Goal: Task Accomplishment & Management: Complete application form

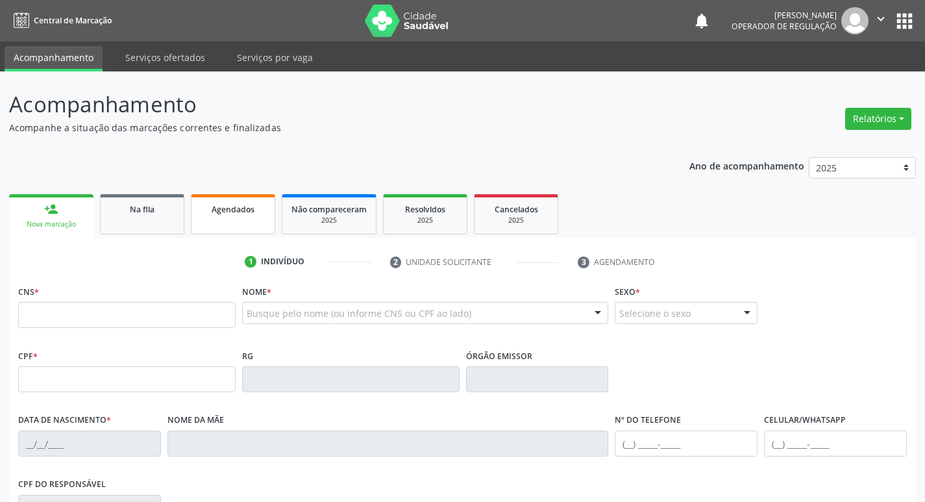
click at [255, 207] on div "Agendados" at bounding box center [233, 209] width 65 height 14
select select "8"
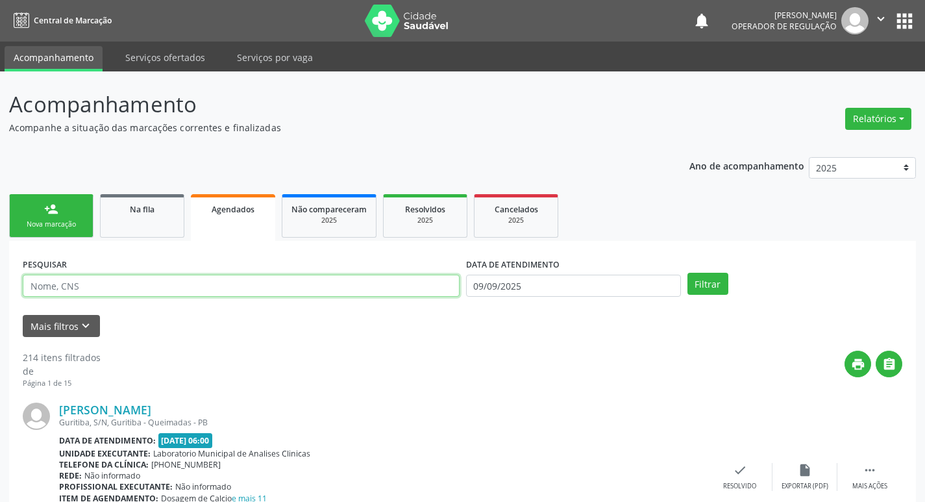
click at [178, 288] on input "text" at bounding box center [241, 285] width 437 height 22
paste input "704106141446872"
type input "704106141446872"
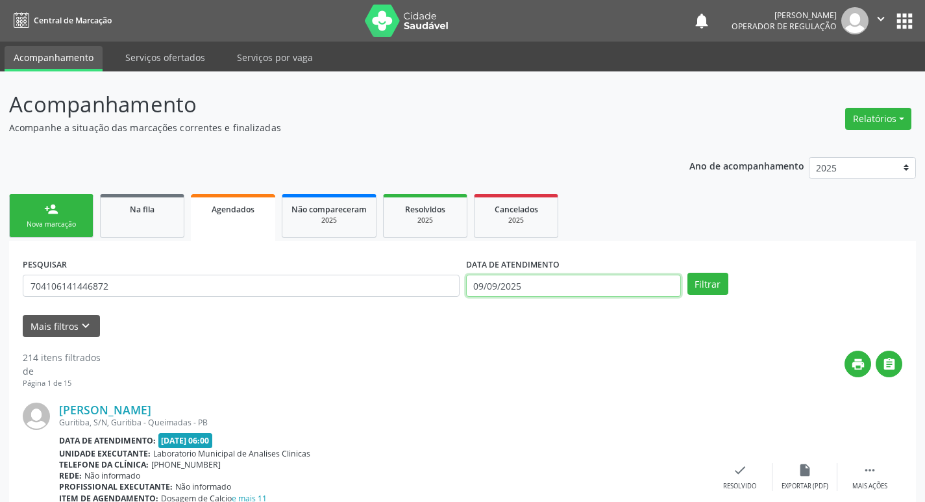
click at [548, 286] on input "09/09/2025" at bounding box center [573, 285] width 215 height 22
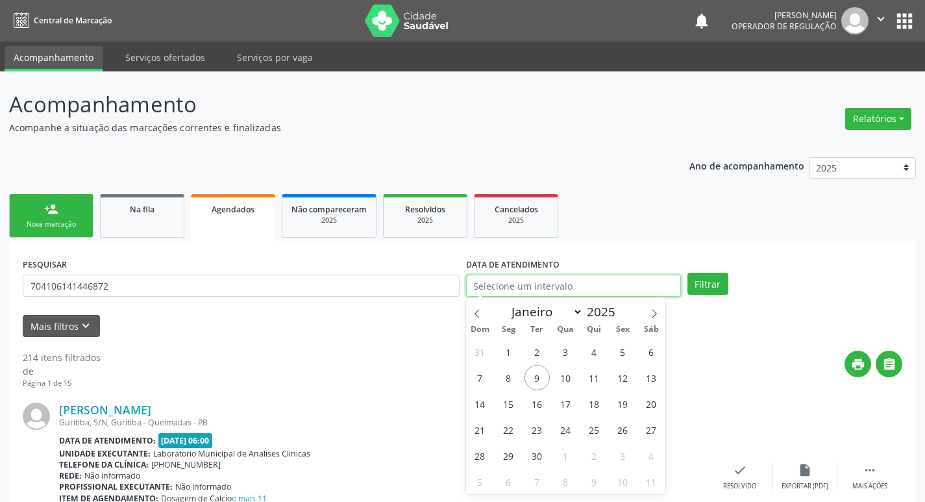
click at [687, 273] on button "Filtrar" at bounding box center [707, 284] width 41 height 22
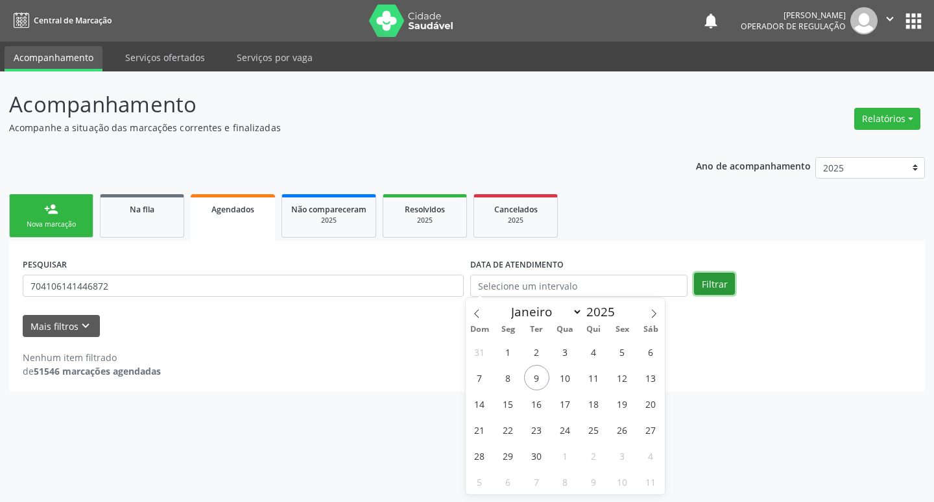
click at [702, 278] on button "Filtrar" at bounding box center [714, 284] width 41 height 22
click at [561, 291] on input "text" at bounding box center [578, 285] width 217 height 22
click at [474, 311] on icon at bounding box center [476, 313] width 9 height 9
select select "7"
click at [625, 352] on span "1" at bounding box center [622, 351] width 25 height 25
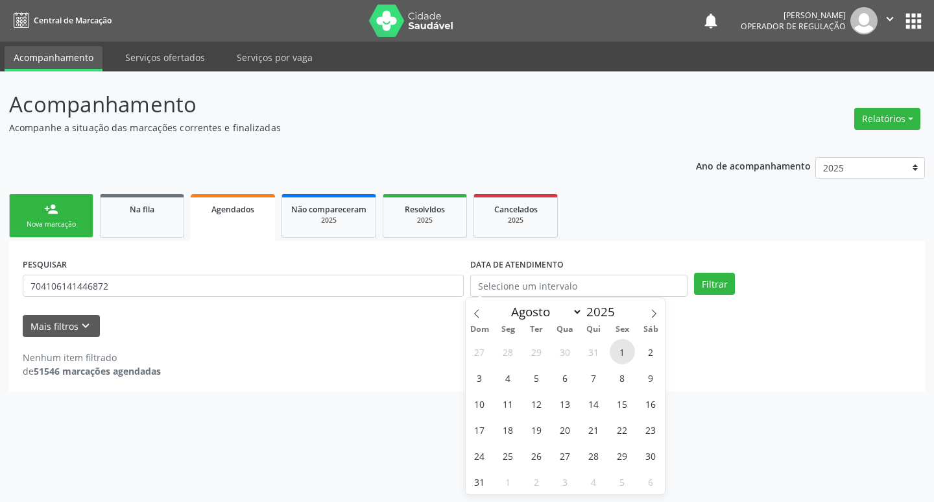
type input "01/08/2025"
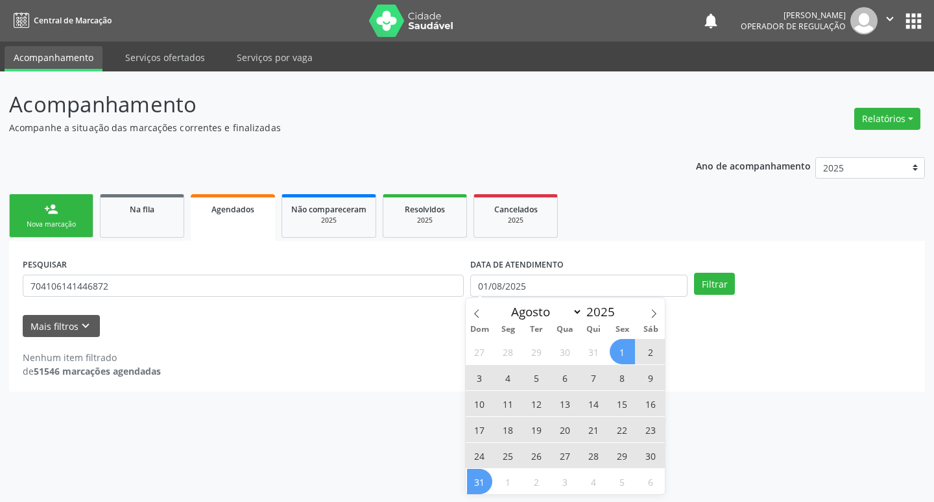
click at [489, 488] on span "31" at bounding box center [479, 480] width 25 height 25
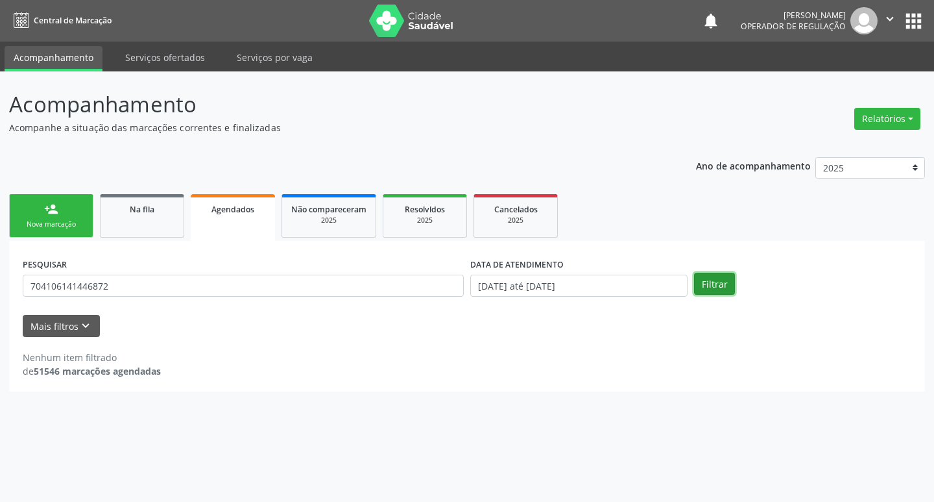
click at [703, 290] on button "Filtrar" at bounding box center [714, 284] width 41 height 22
click at [507, 294] on body "Central de Marcação notifications [PERSON_NAME] Operador de regulação  Configu…" at bounding box center [467, 251] width 934 height 502
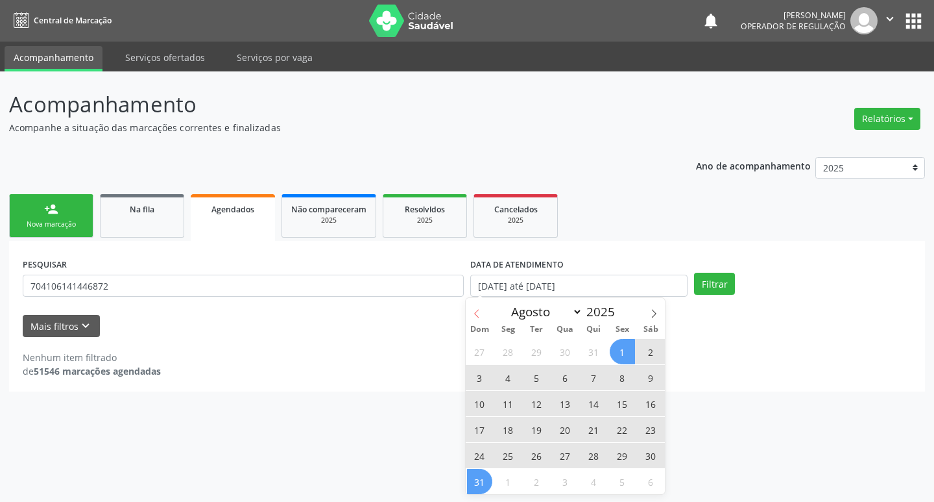
click at [475, 309] on icon at bounding box center [476, 313] width 9 height 9
select select "6"
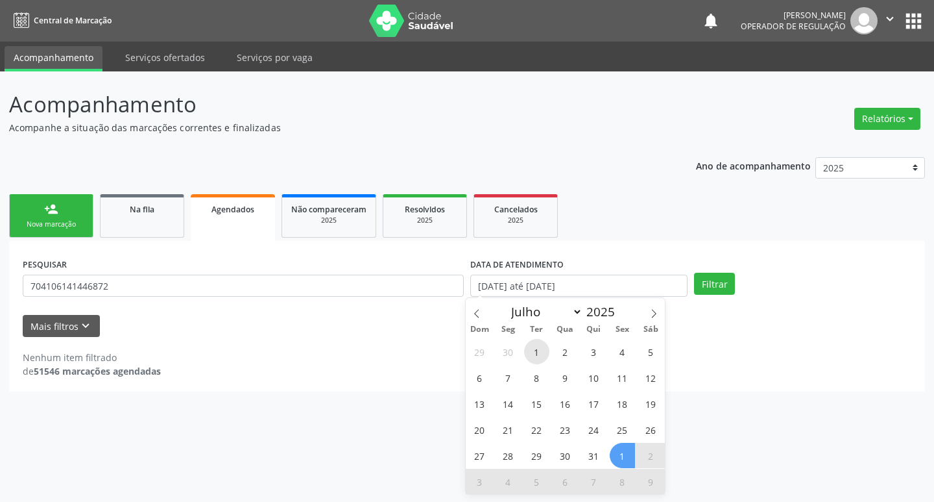
click at [541, 352] on span "1" at bounding box center [536, 351] width 25 height 25
type input "[DATE]"
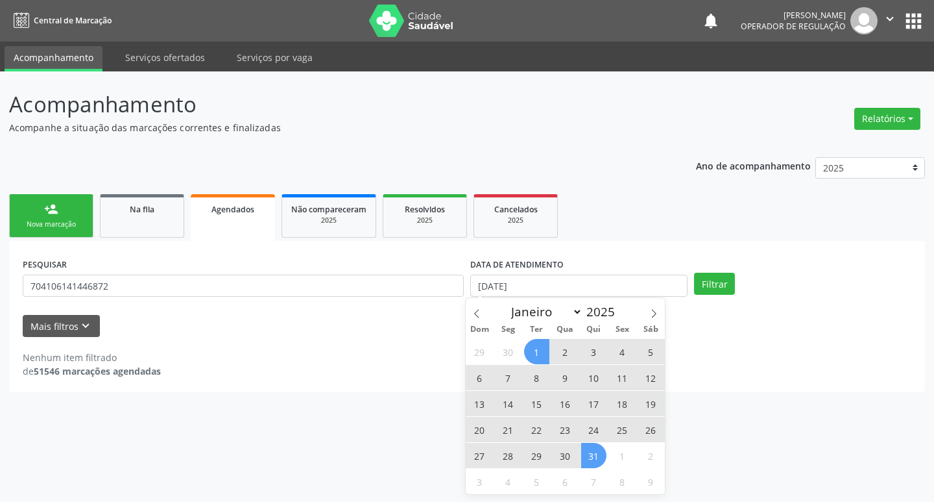
click at [583, 464] on span "31" at bounding box center [593, 455] width 25 height 25
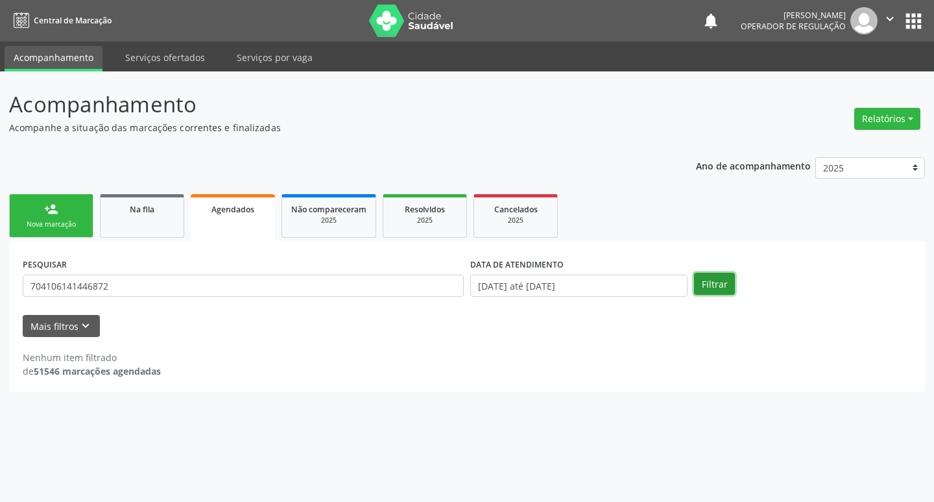
click at [715, 273] on button "Filtrar" at bounding box center [714, 284] width 41 height 22
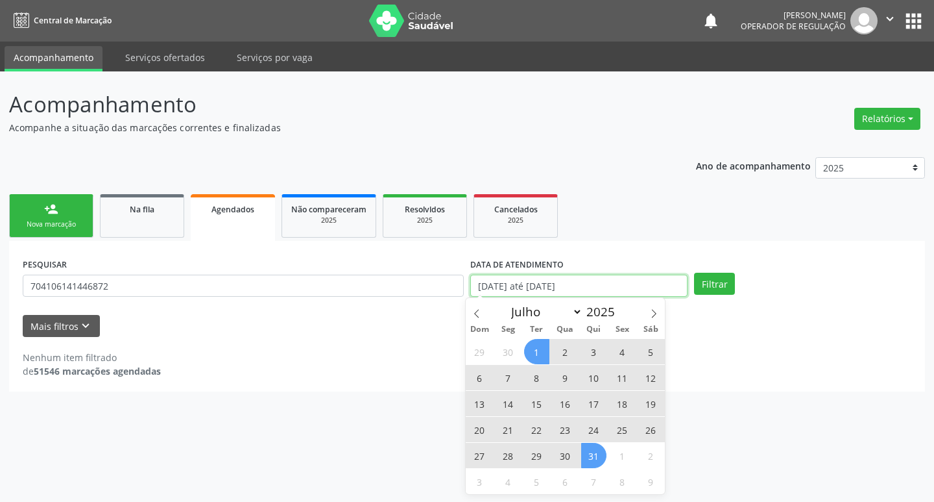
click at [538, 284] on input "[DATE] até [DATE]" at bounding box center [578, 285] width 217 height 22
click at [478, 311] on icon at bounding box center [476, 313] width 9 height 9
select select "5"
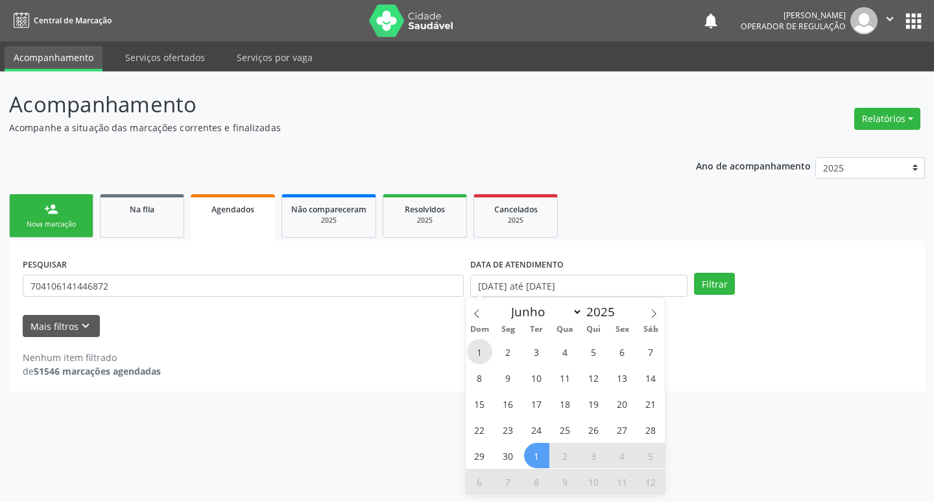
click at [479, 350] on span "1" at bounding box center [479, 351] width 25 height 25
type input "[DATE]"
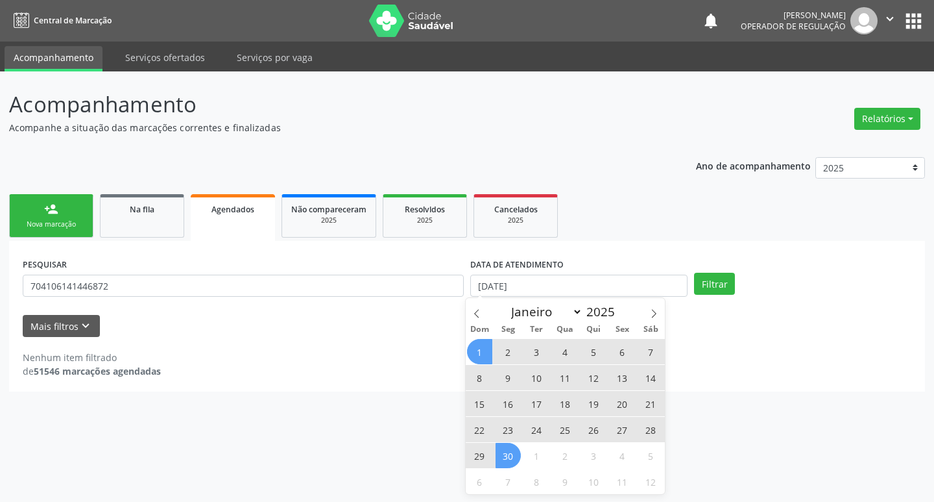
click at [510, 447] on span "30" at bounding box center [508, 455] width 25 height 25
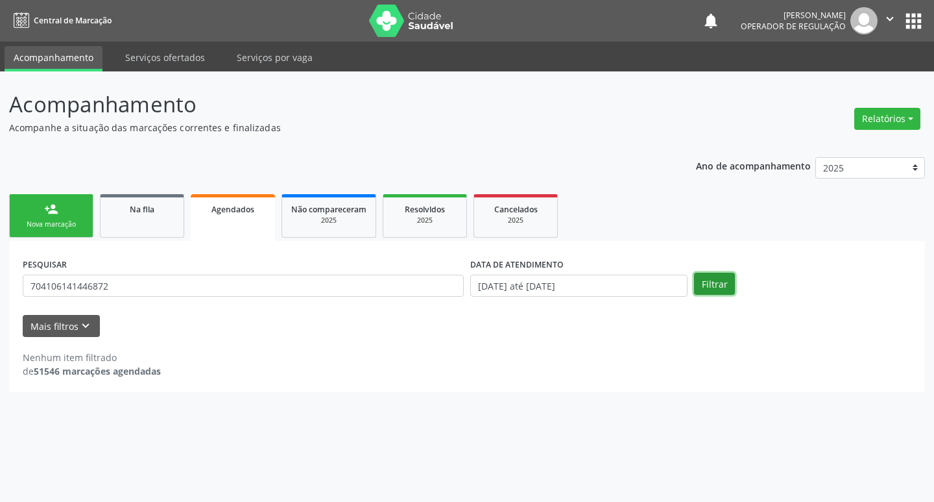
click at [708, 278] on button "Filtrar" at bounding box center [714, 284] width 41 height 22
click at [74, 225] on div "Nova marcação" at bounding box center [51, 224] width 65 height 10
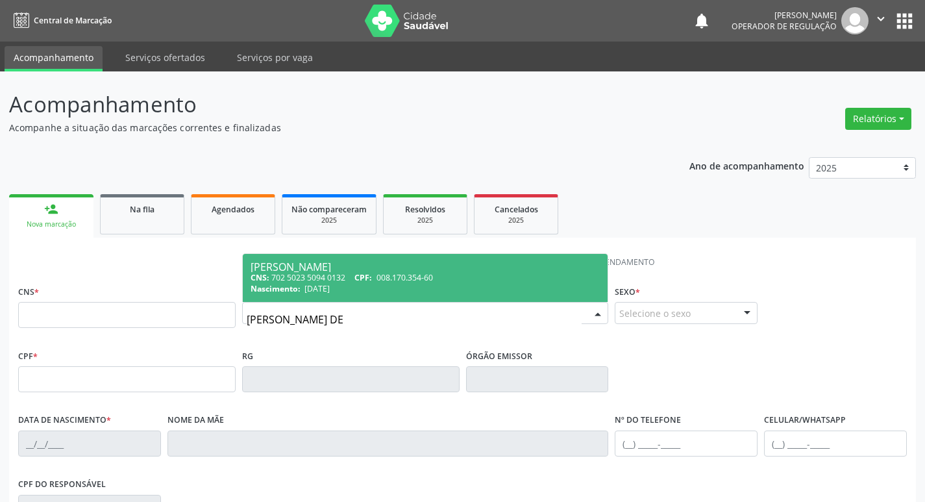
type input "[PERSON_NAME] DE A"
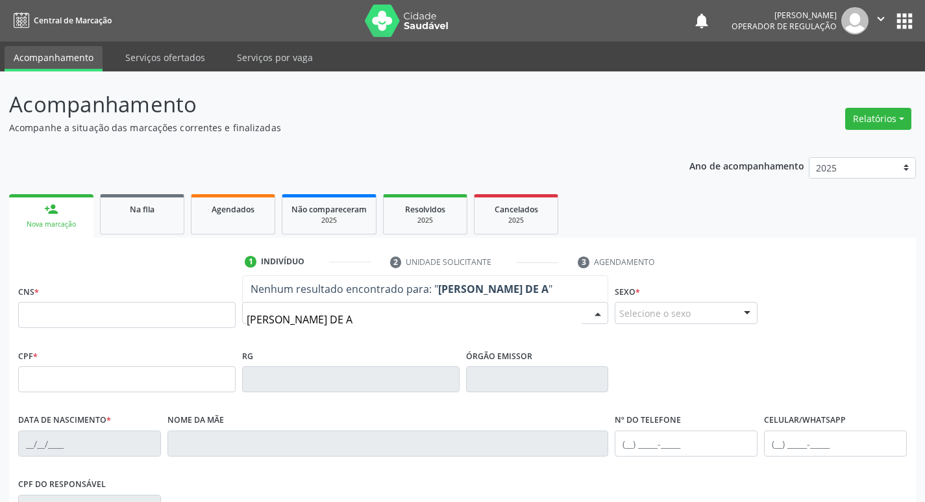
drag, startPoint x: 345, startPoint y: 318, endPoint x: 215, endPoint y: 322, distance: 129.2
click at [215, 322] on div "CNS * Nome * [PERSON_NAME] DE A Nenhum resultado encontrado para: " [PERSON_NAM…" at bounding box center [462, 314] width 895 height 64
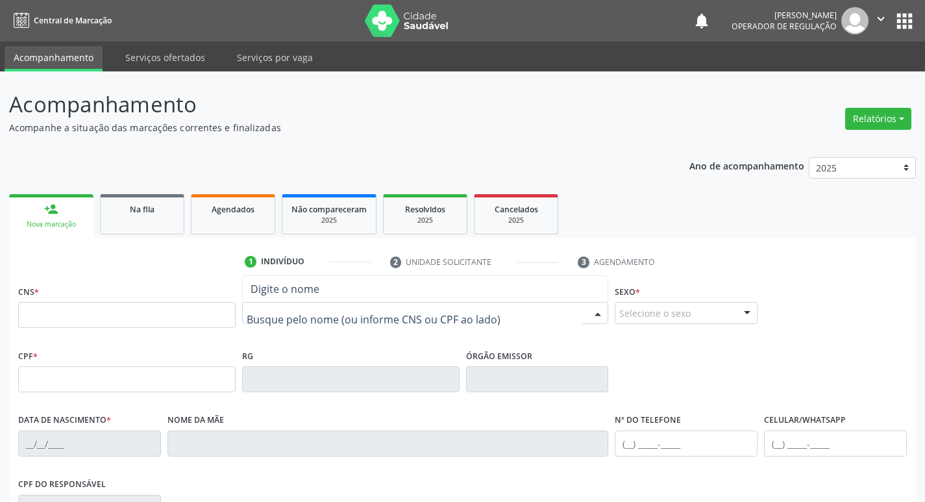
click at [919, 17] on nav "Central de Marcação notifications [PERSON_NAME] Operador de regulação  Configu…" at bounding box center [462, 21] width 925 height 42
click at [899, 23] on button "apps" at bounding box center [904, 21] width 23 height 23
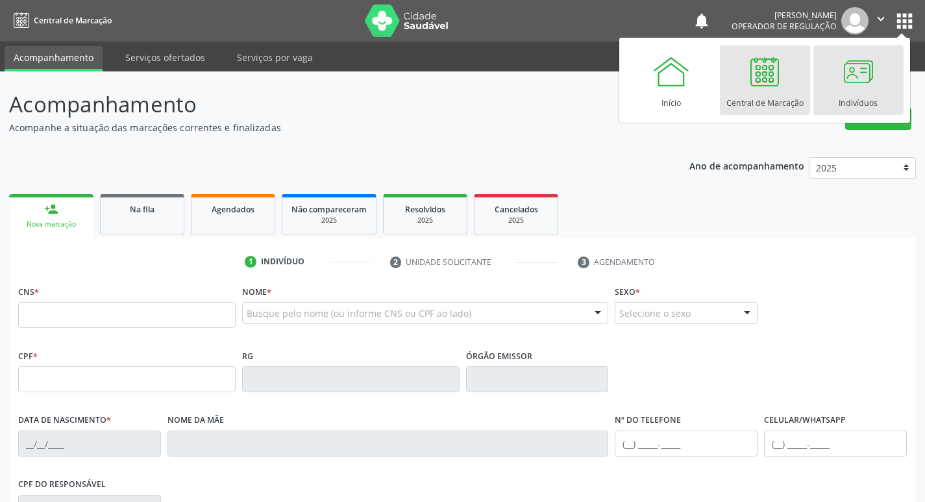
click at [855, 97] on div "Indivíduos" at bounding box center [857, 100] width 39 height 18
